Goal: Navigation & Orientation: Find specific page/section

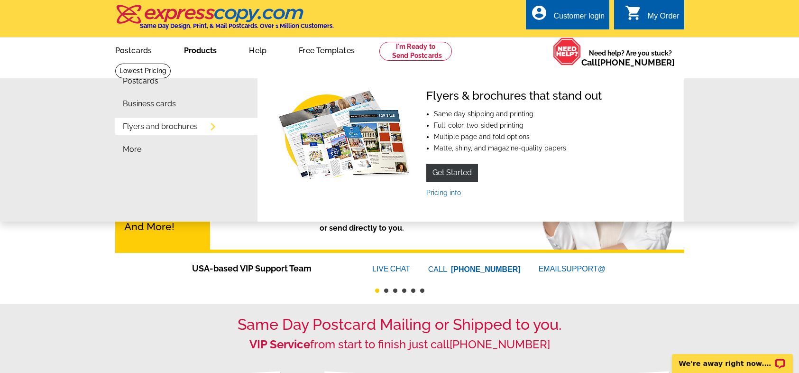
click at [172, 127] on link "Flyers and brochures" at bounding box center [160, 127] width 75 height 8
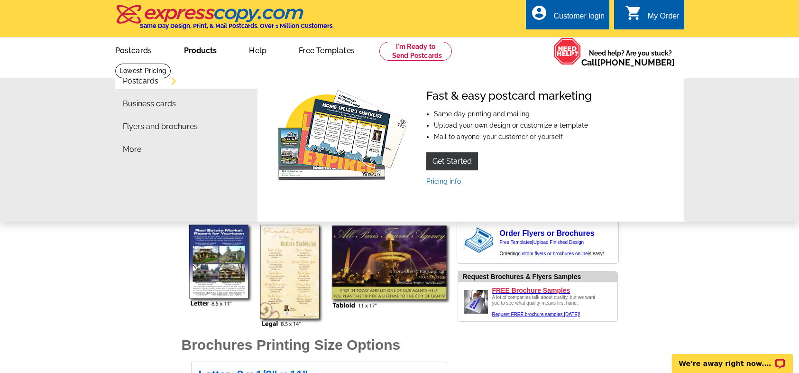
click at [204, 54] on link "Products" at bounding box center [200, 49] width 63 height 22
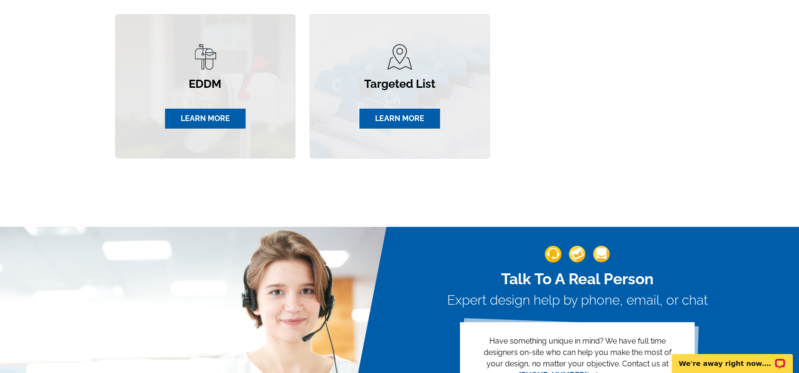
scroll to position [732, 0]
